Goal: Find specific page/section: Find specific page/section

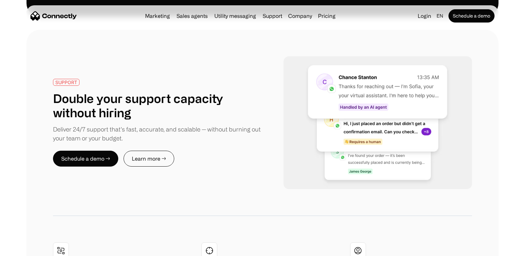
scroll to position [1080, 0]
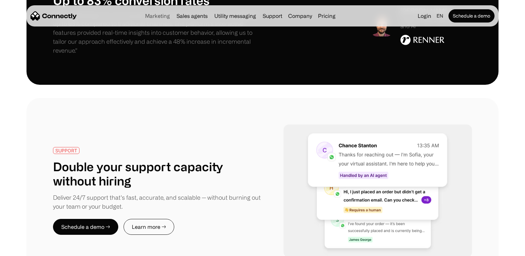
click at [158, 13] on link "Marketing" at bounding box center [157, 15] width 30 height 5
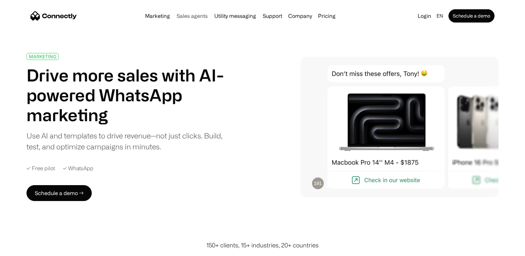
click at [189, 17] on link "Sales agents" at bounding box center [192, 15] width 36 height 5
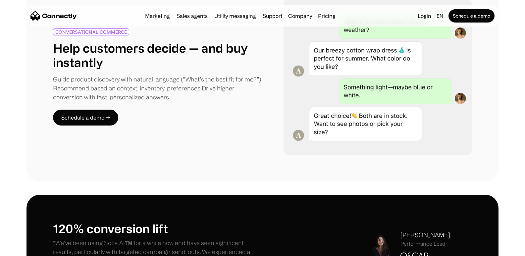
scroll to position [401, 0]
